Goal: Information Seeking & Learning: Learn about a topic

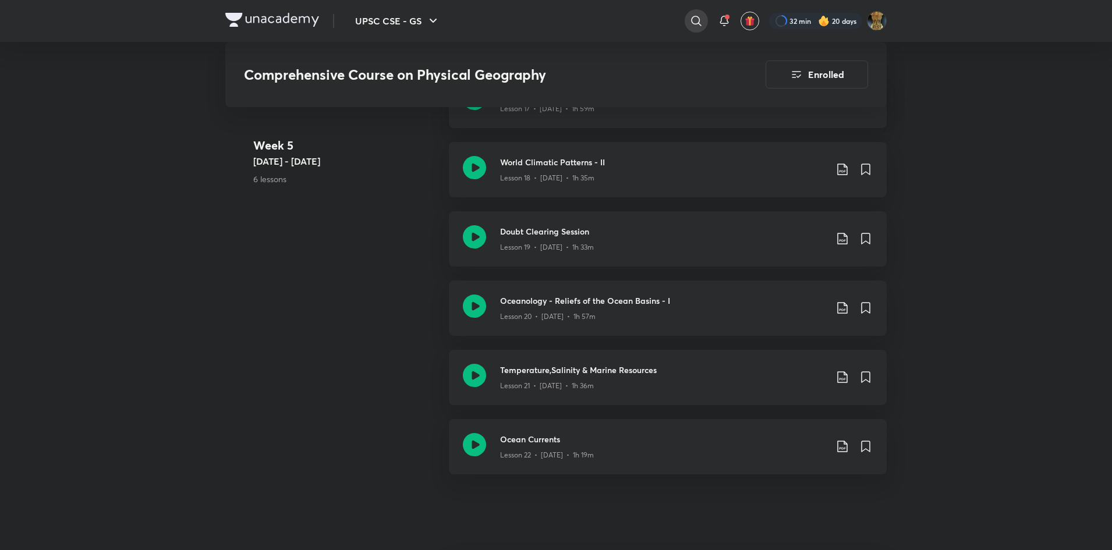
click at [689, 16] on icon at bounding box center [696, 21] width 14 height 14
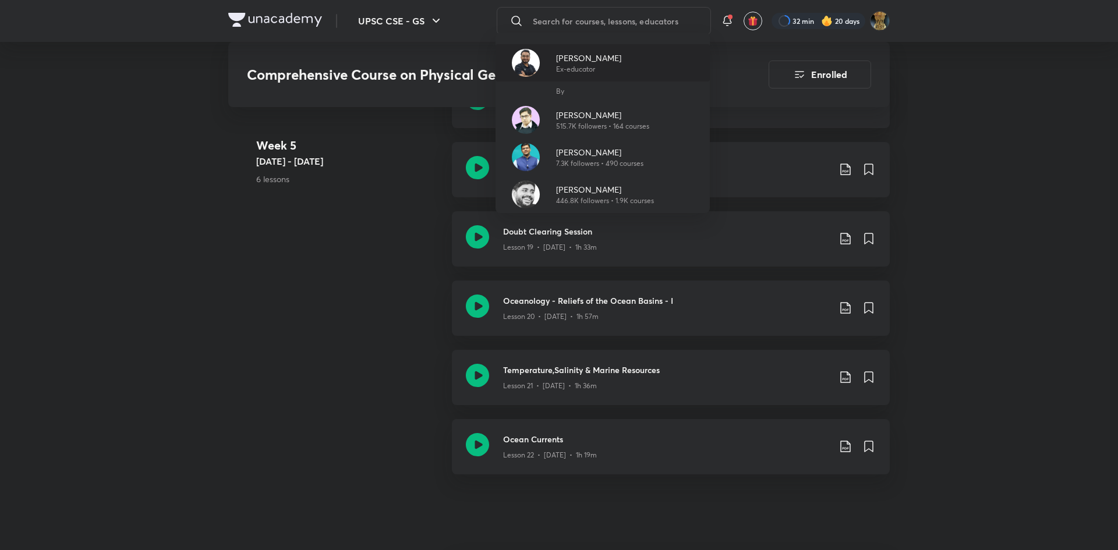
click at [604, 66] on p "Ex-educator" at bounding box center [588, 69] width 65 height 10
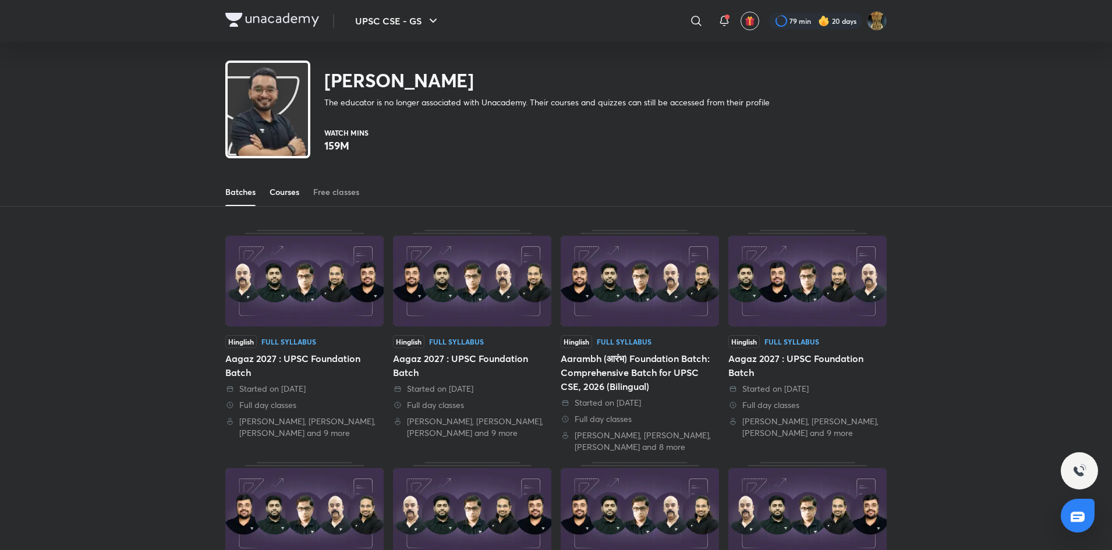
click at [292, 194] on div "Courses" at bounding box center [285, 192] width 30 height 12
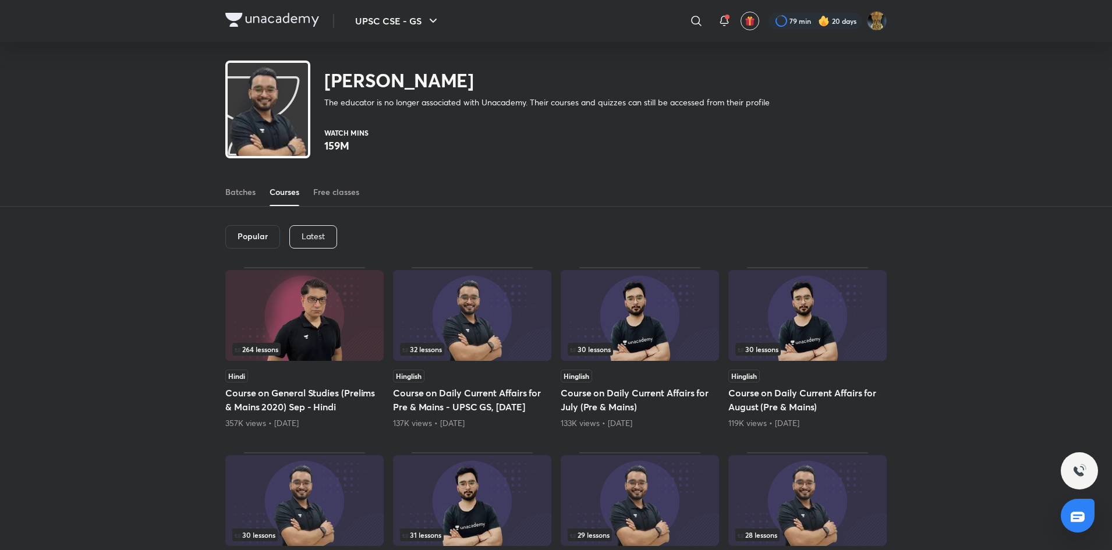
click at [311, 232] on p "Latest" at bounding box center [313, 236] width 23 height 9
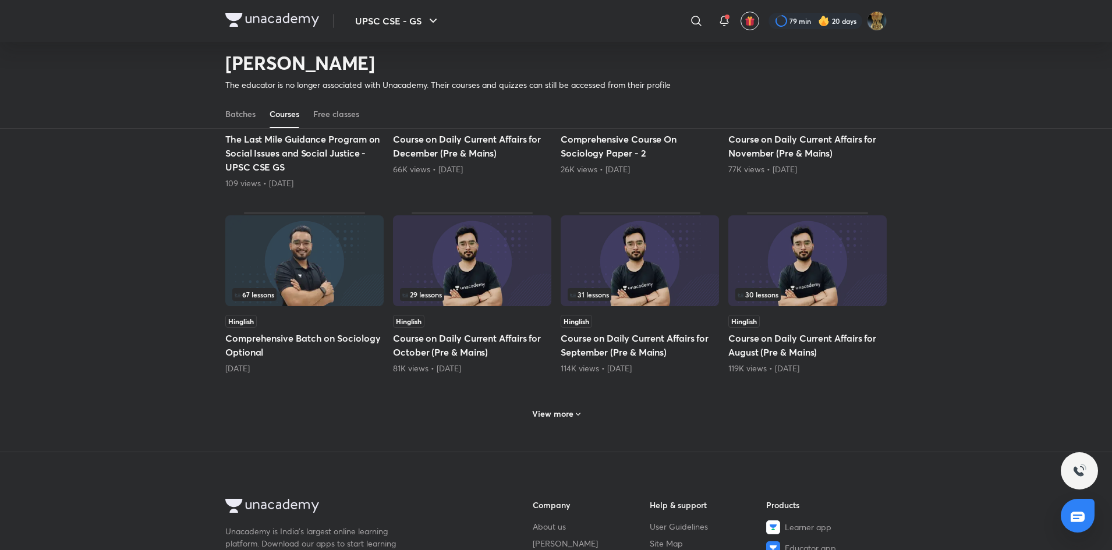
scroll to position [406, 0]
click at [565, 410] on h6 "View more" at bounding box center [552, 413] width 41 height 12
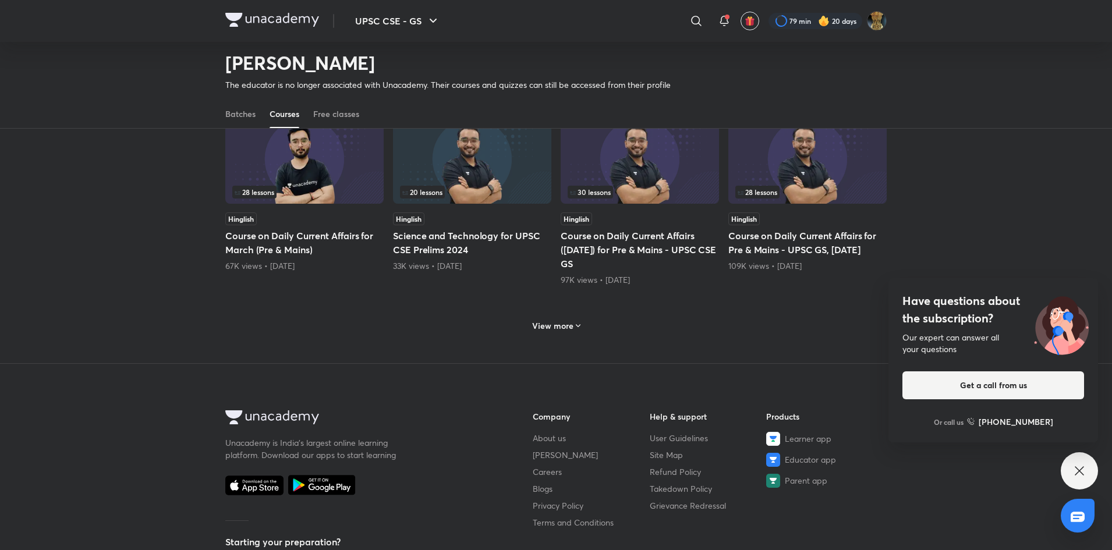
scroll to position [1064, 0]
click at [557, 321] on h6 "View more" at bounding box center [552, 325] width 41 height 12
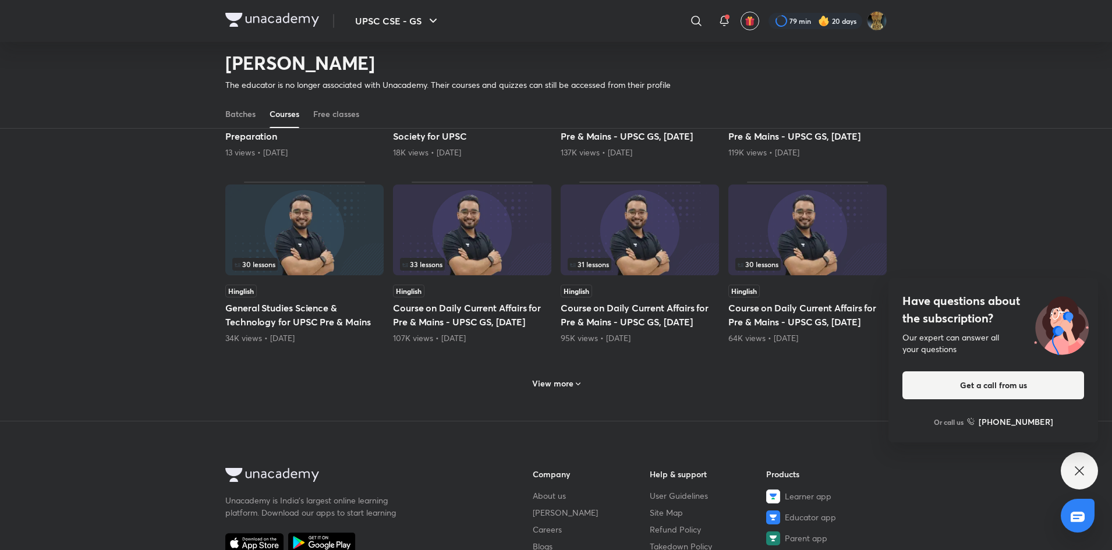
scroll to position [1579, 0]
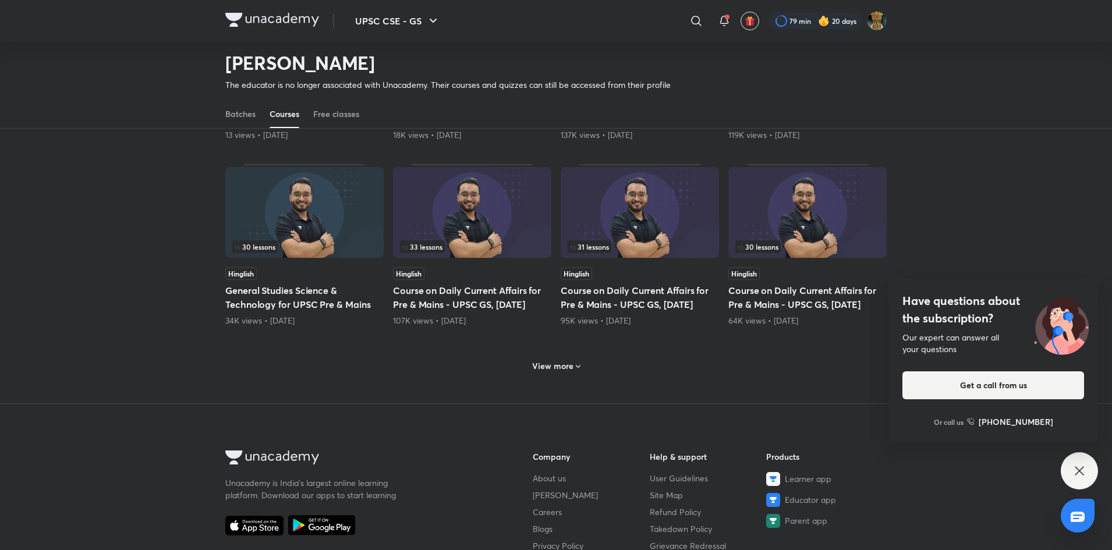
click at [573, 371] on icon at bounding box center [577, 366] width 9 height 9
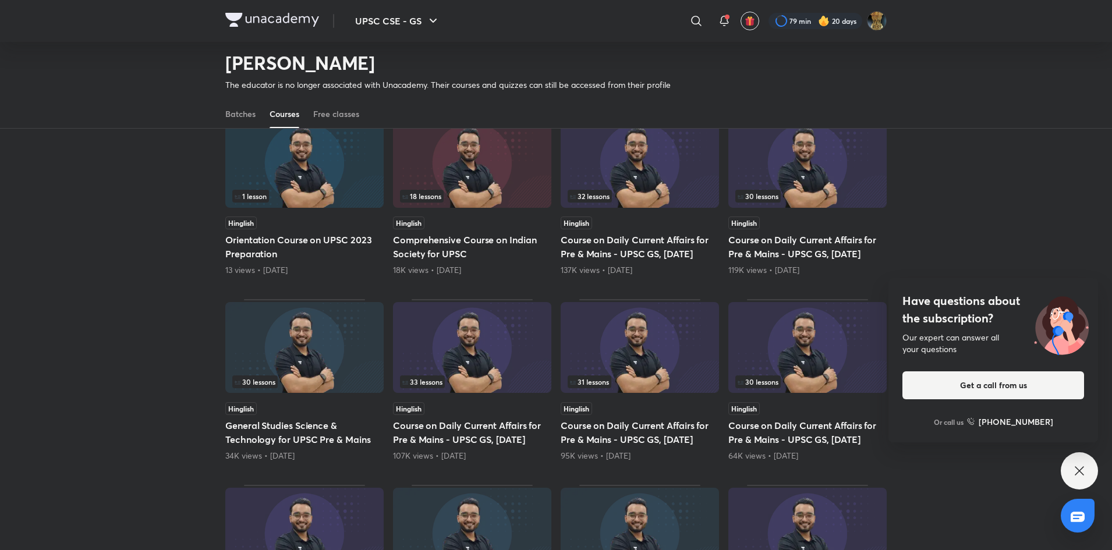
scroll to position [1393, 0]
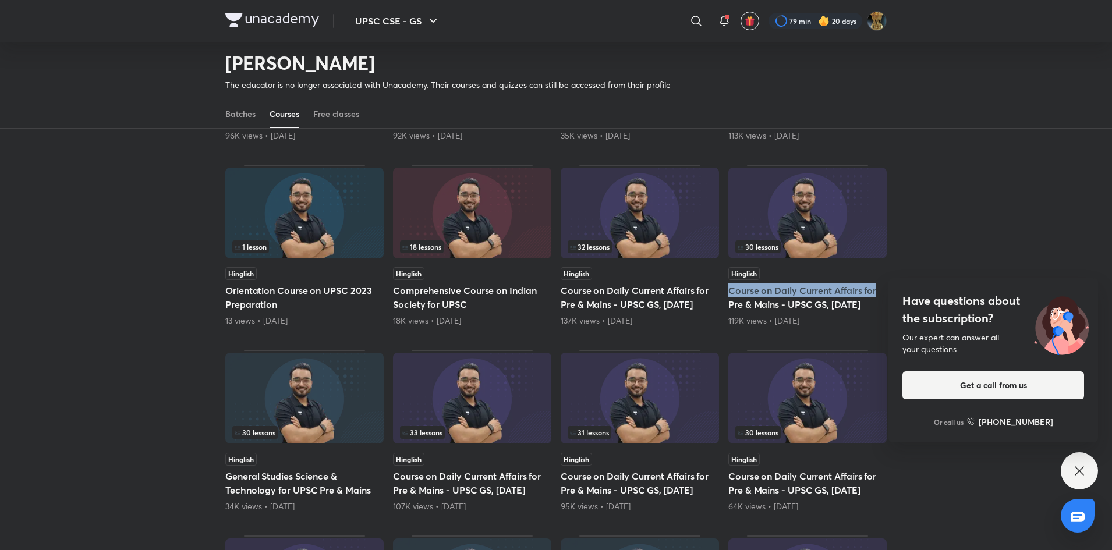
drag, startPoint x: 1105, startPoint y: 306, endPoint x: 1101, endPoint y: 287, distance: 19.8
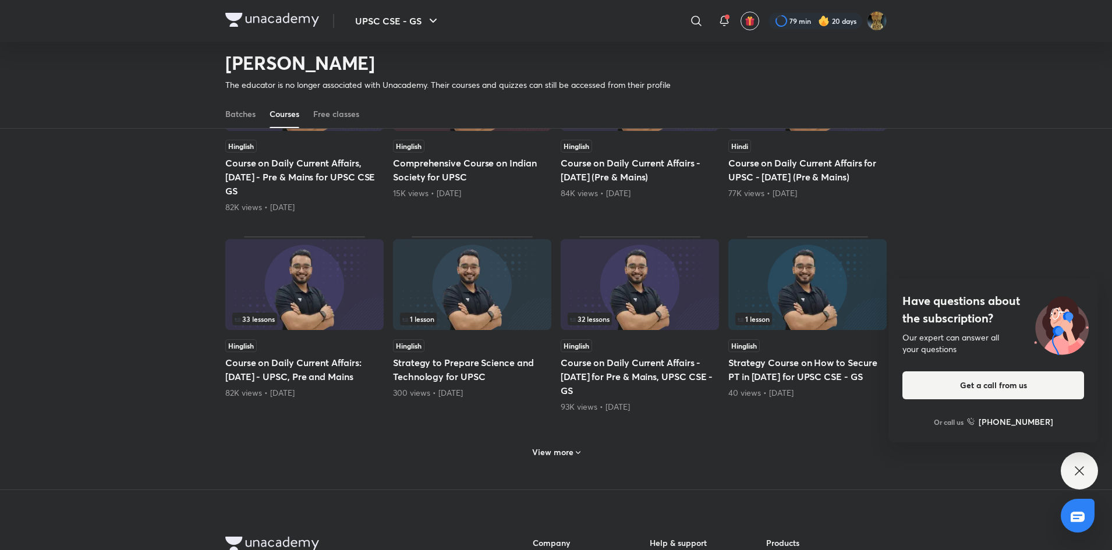
scroll to position [2110, 0]
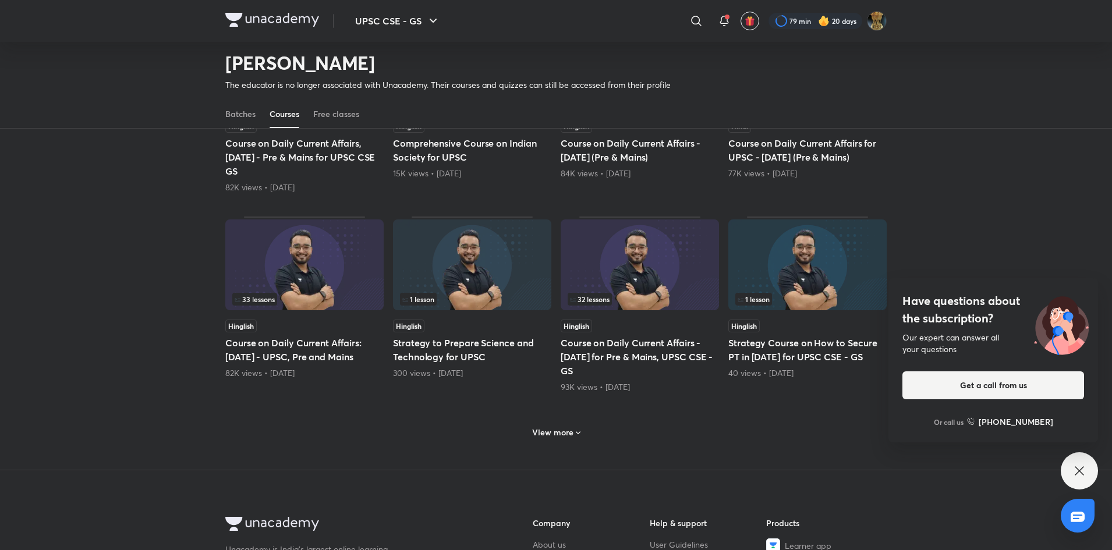
click at [570, 438] on h6 "View more" at bounding box center [552, 433] width 41 height 12
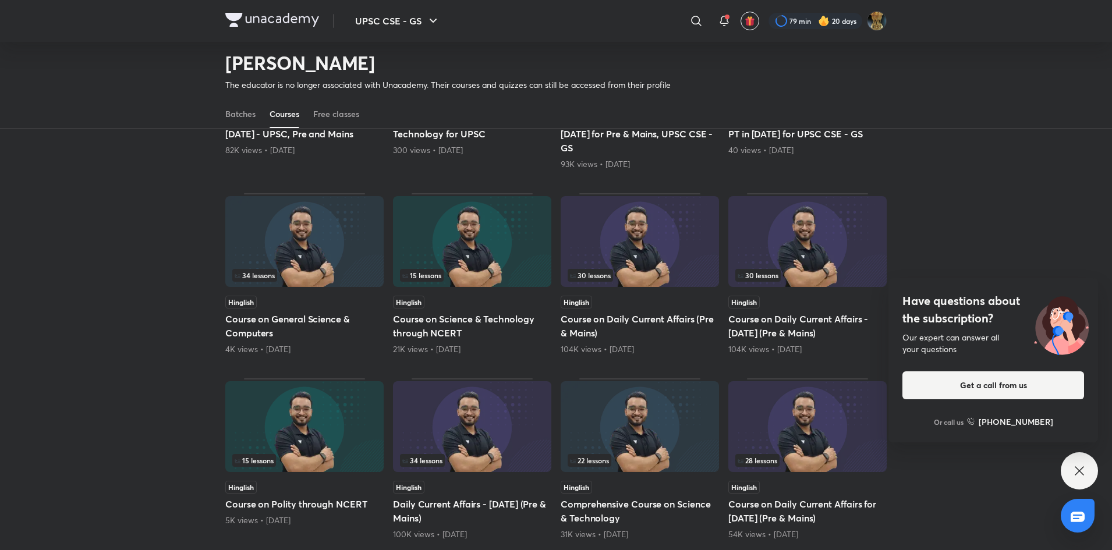
scroll to position [2337, 0]
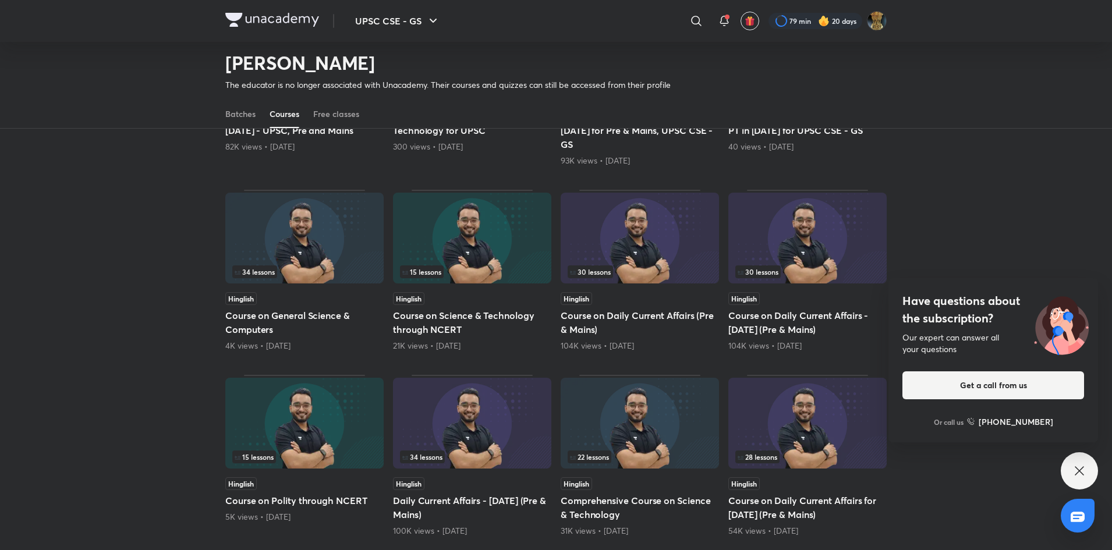
click at [264, 265] on img at bounding box center [304, 238] width 158 height 91
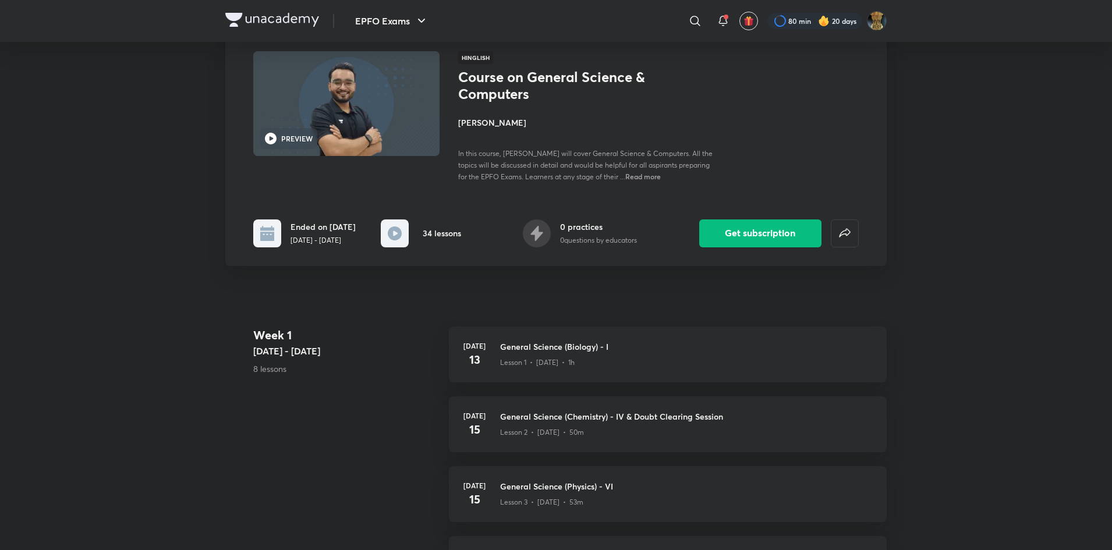
scroll to position [77, 0]
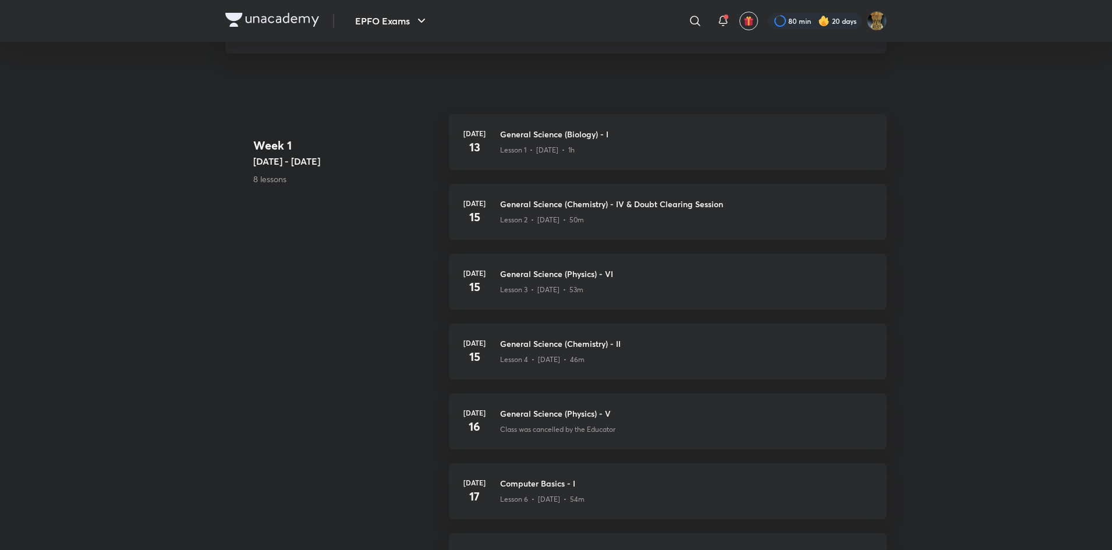
scroll to position [148, 0]
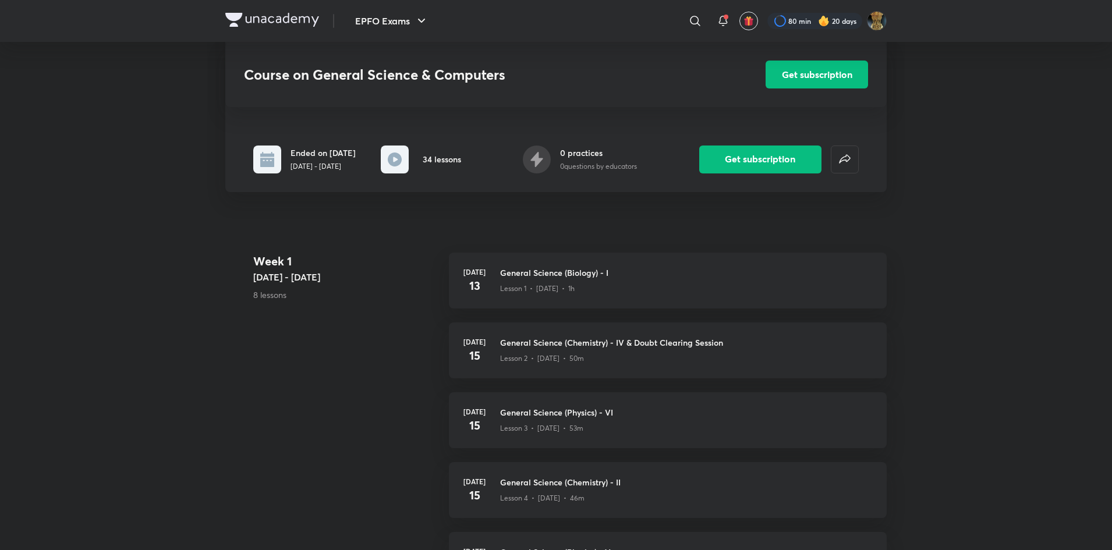
scroll to position [1791, 0]
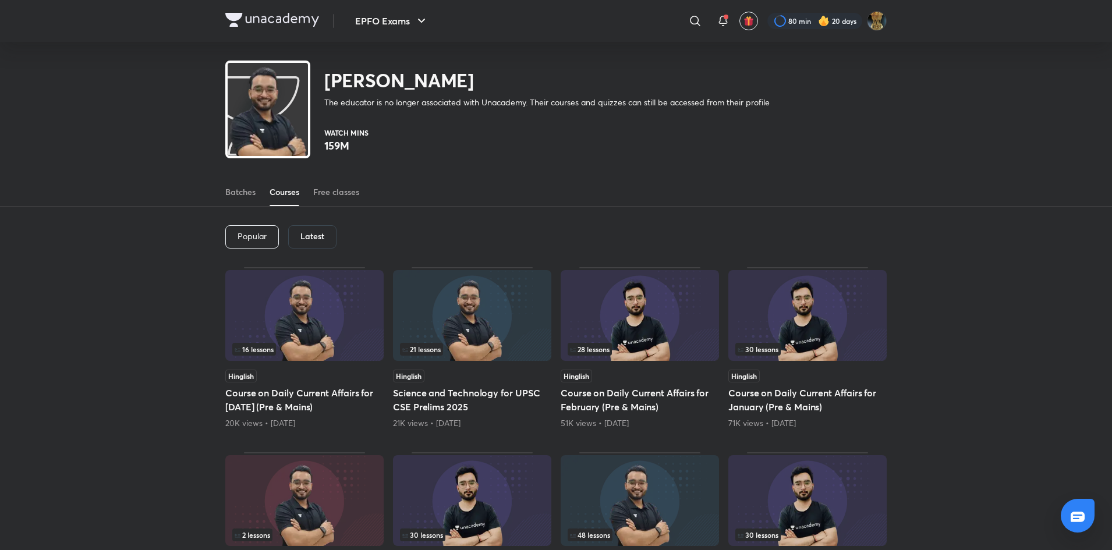
click at [303, 236] on h6 "Latest" at bounding box center [312, 236] width 24 height 9
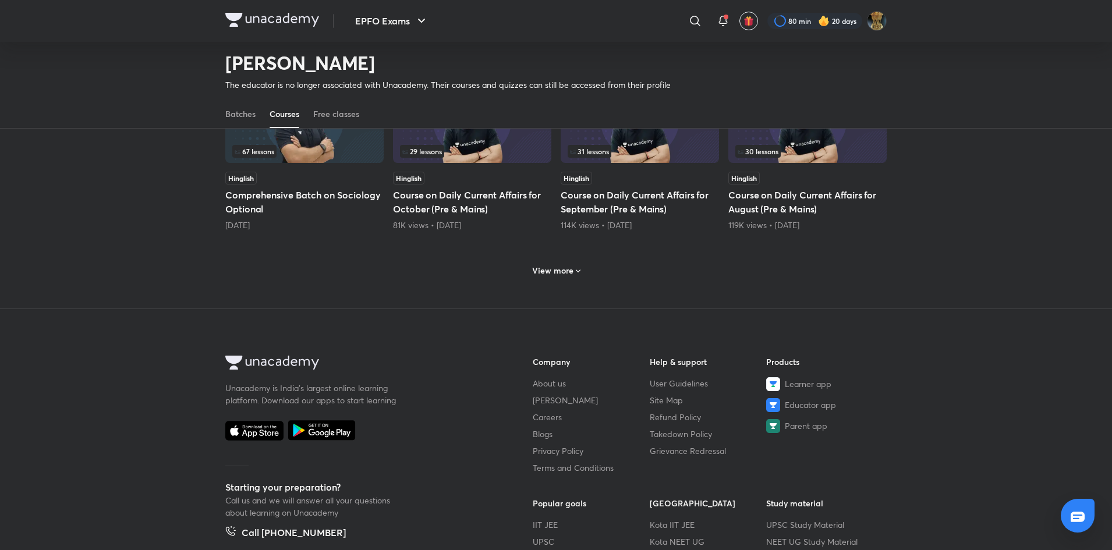
scroll to position [569, 0]
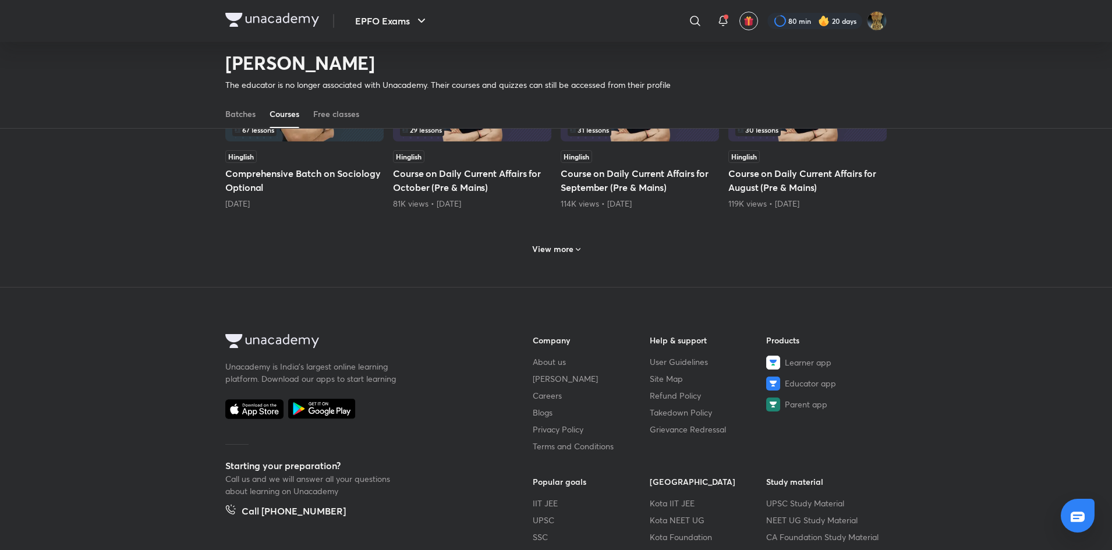
click at [552, 246] on h6 "View more" at bounding box center [552, 249] width 41 height 12
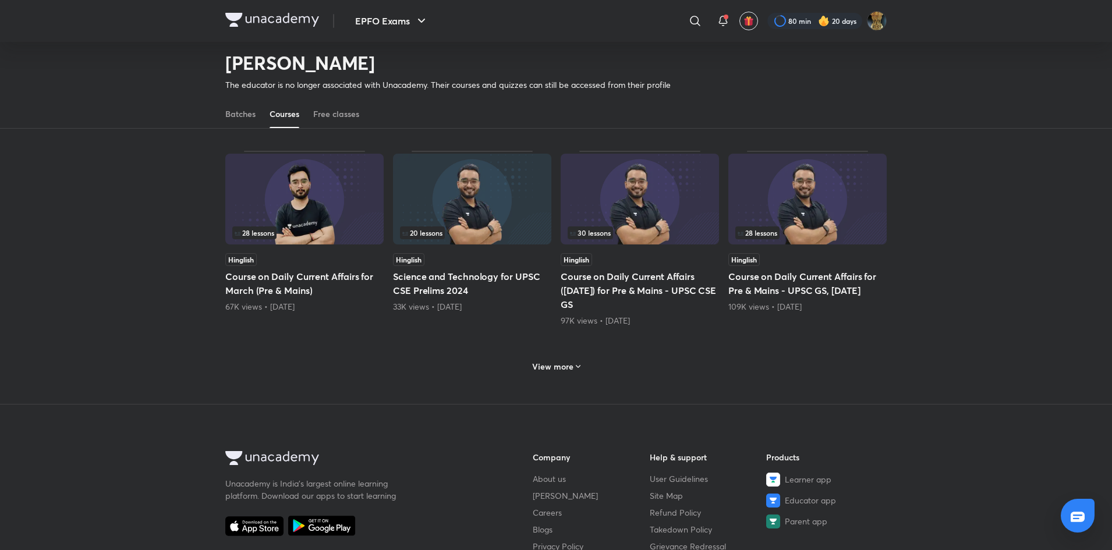
scroll to position [1024, 0]
click at [548, 363] on h6 "View more" at bounding box center [552, 365] width 41 height 12
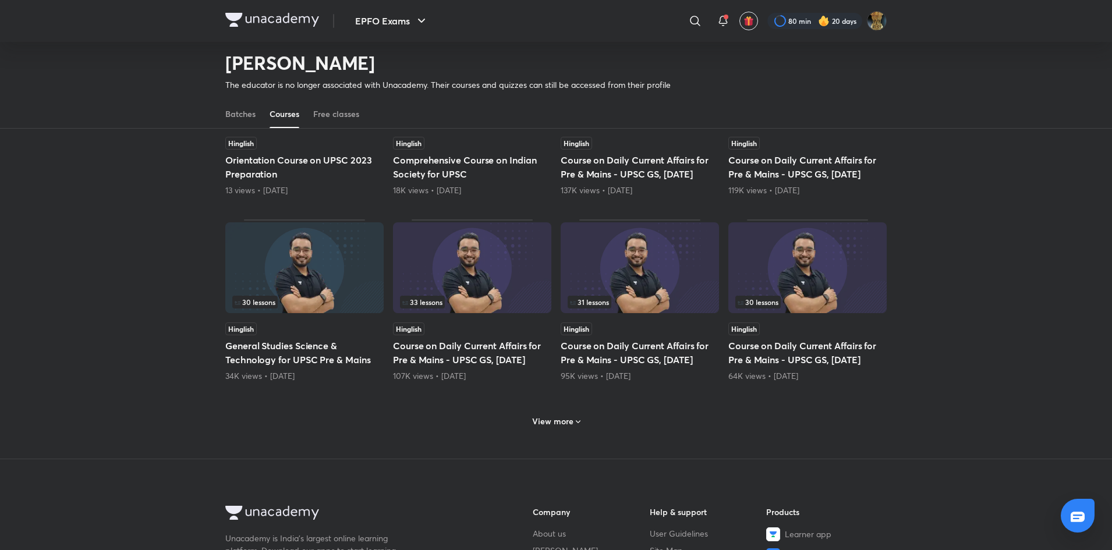
scroll to position [1526, 0]
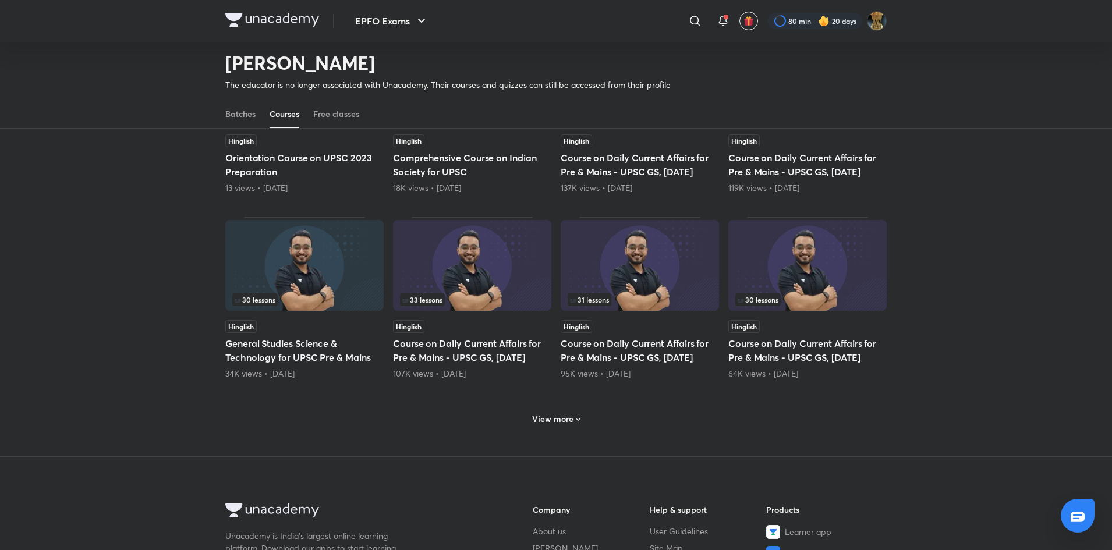
click at [311, 286] on img at bounding box center [304, 265] width 158 height 91
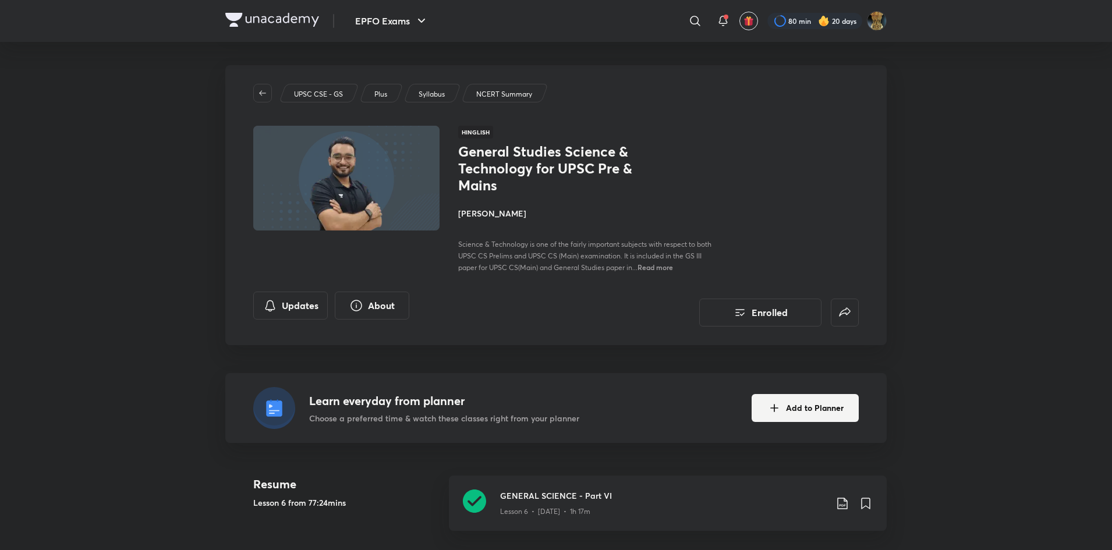
scroll to position [105, 0]
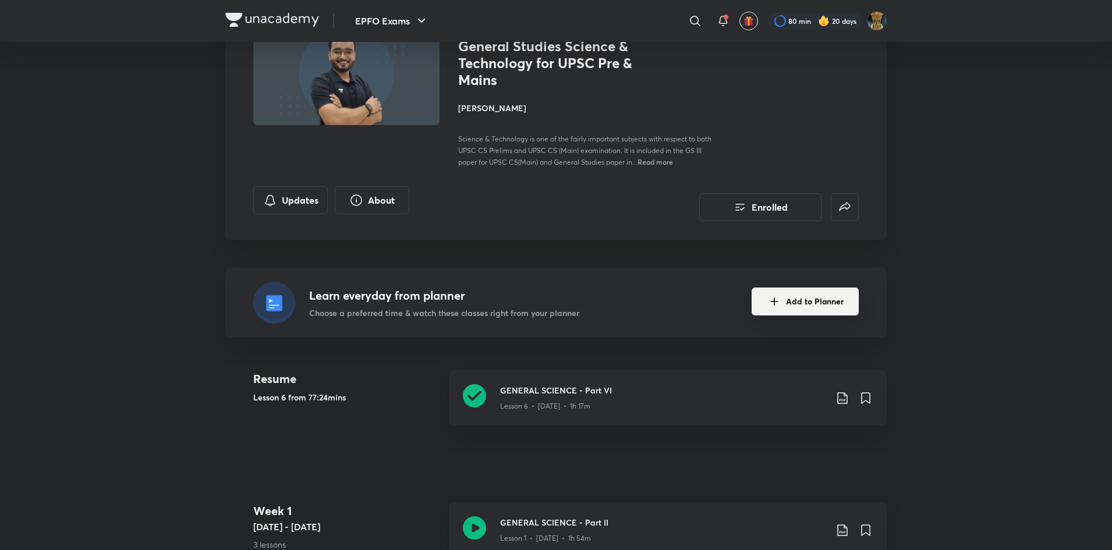
click at [806, 300] on button "Add to Planner" at bounding box center [804, 302] width 107 height 28
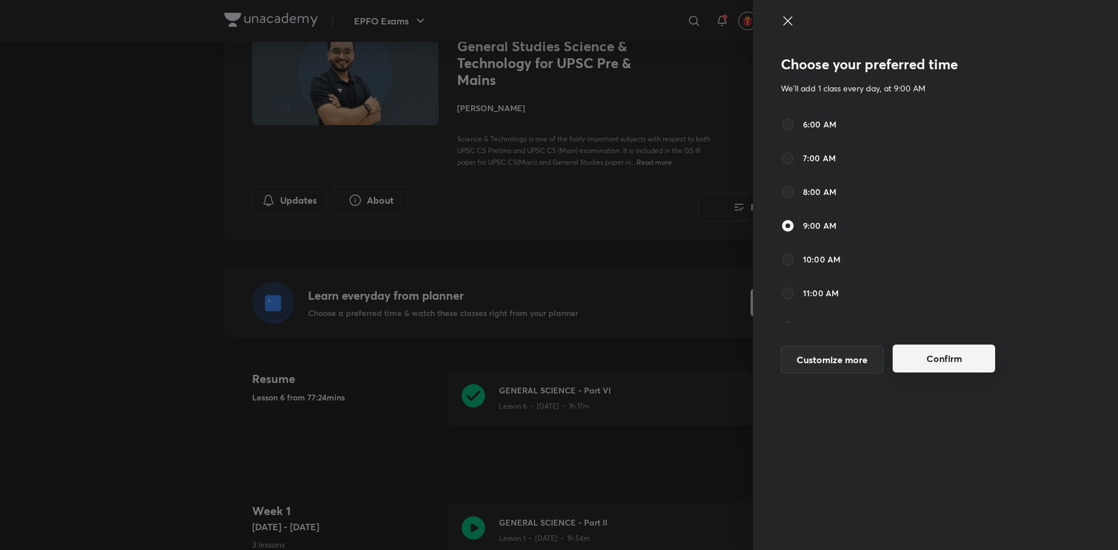
click at [946, 350] on button "Confirm" at bounding box center [943, 359] width 102 height 28
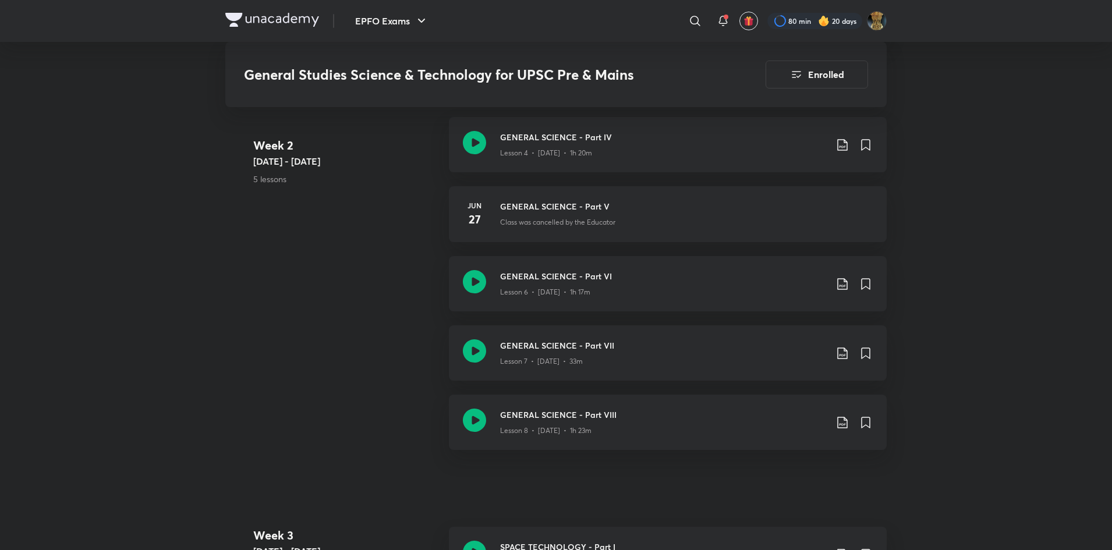
scroll to position [747, 0]
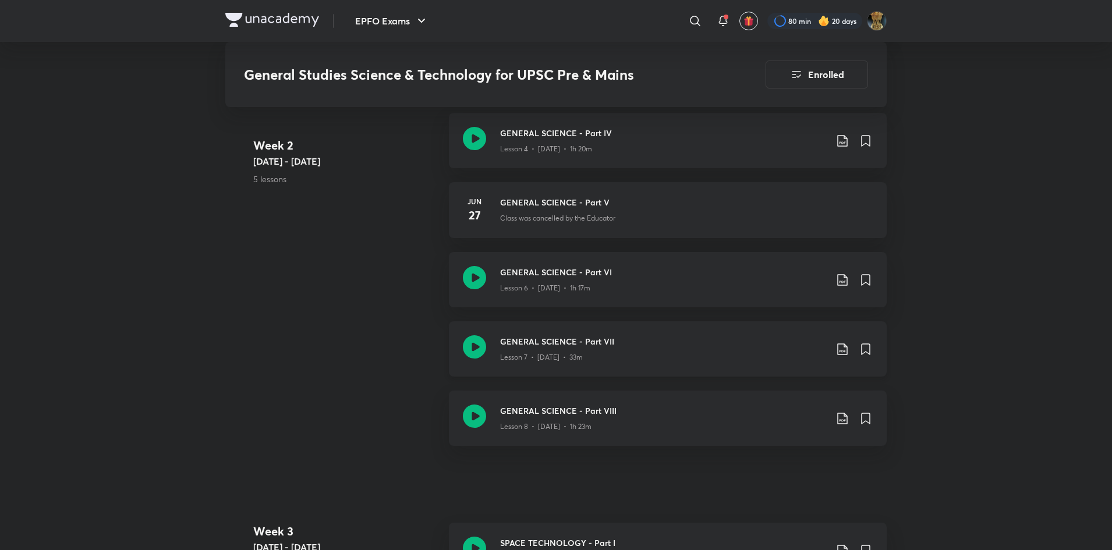
click at [626, 358] on div "Lesson 7 • [DATE] • 33m" at bounding box center [663, 355] width 326 height 15
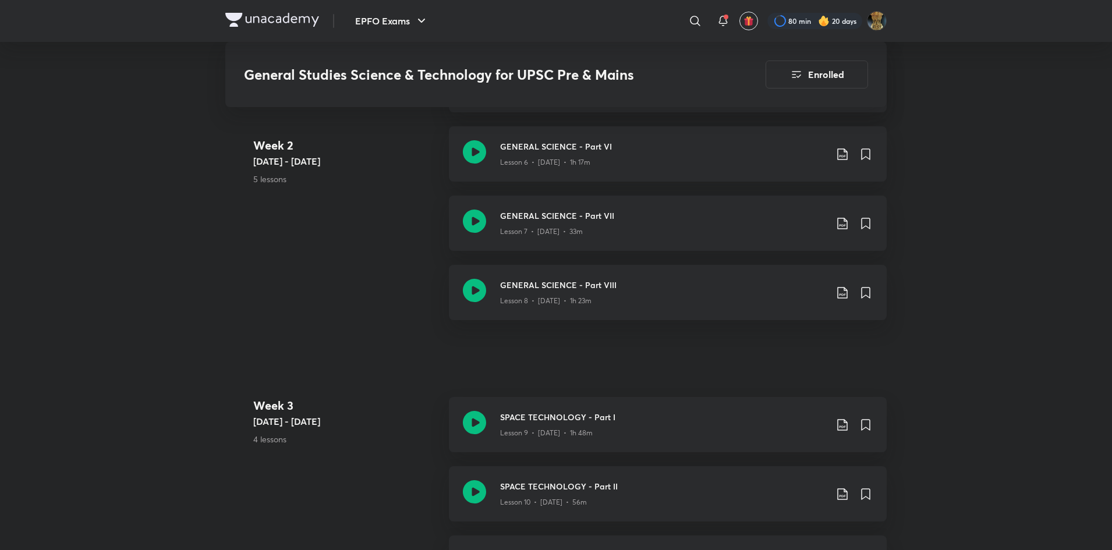
scroll to position [849, 0]
